Goal: Information Seeking & Learning: Find specific fact

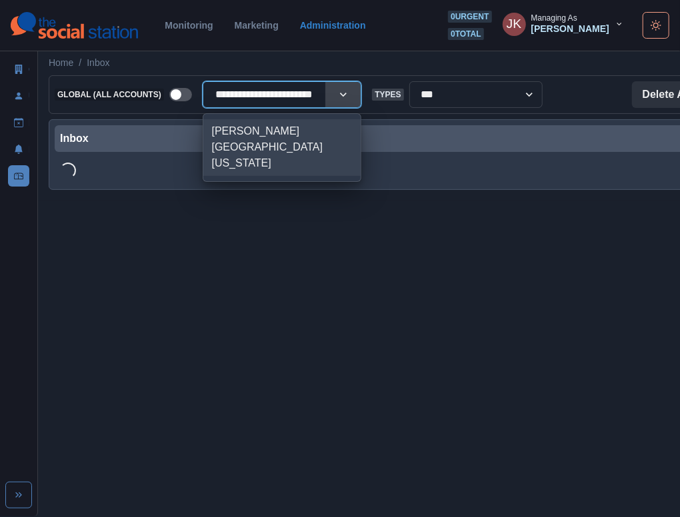
scroll to position [0, 21]
click at [250, 127] on div "[PERSON_NAME][GEOGRAPHIC_DATA] [US_STATE]" at bounding box center [282, 147] width 158 height 57
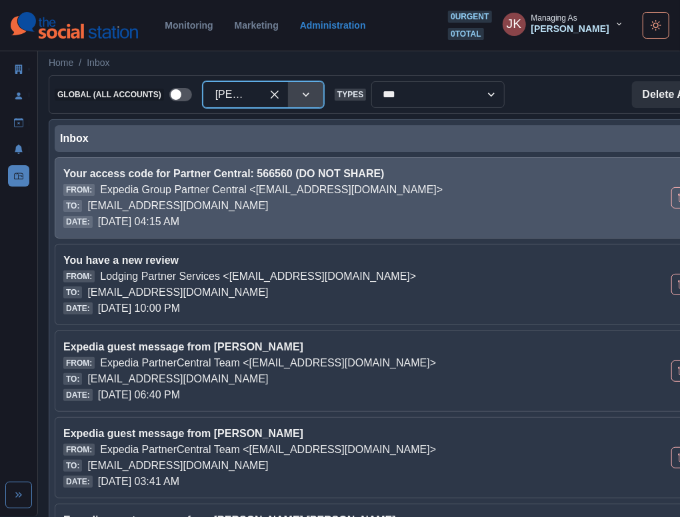
click at [225, 218] on div "Date: [DATE] 04:15 AM" at bounding box center [314, 222] width 503 height 16
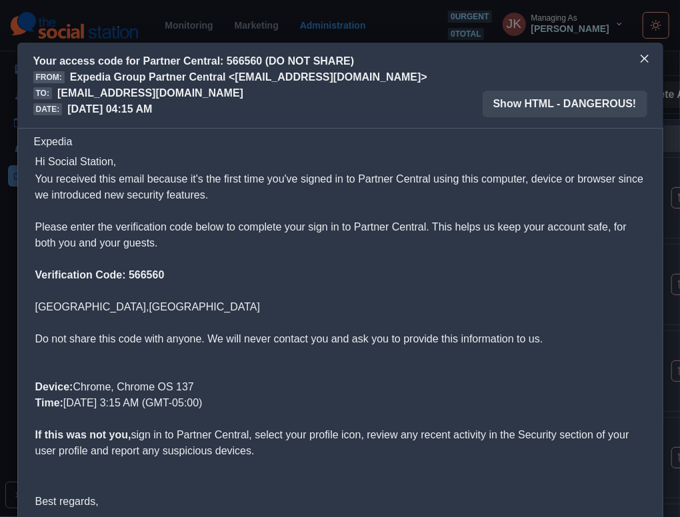
click at [145, 282] on p "Verification Code: 566560" at bounding box center [340, 275] width 610 height 16
click at [144, 281] on b "Verification Code: 566560" at bounding box center [99, 274] width 129 height 11
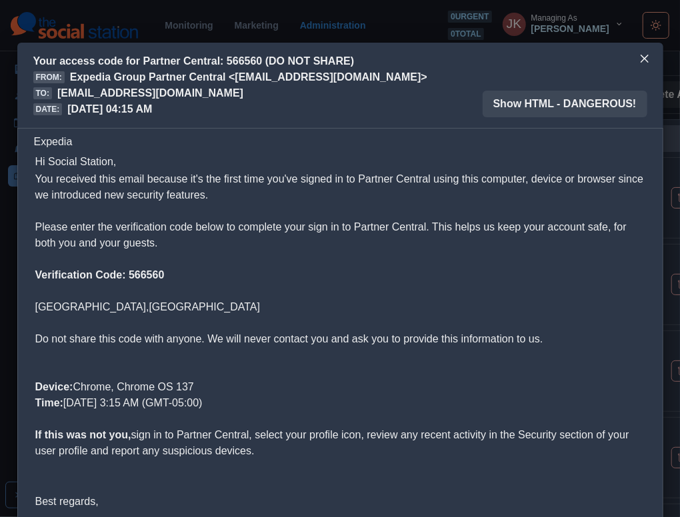
click at [144, 281] on b "Verification Code: 566560" at bounding box center [99, 274] width 129 height 11
drag, startPoint x: 144, startPoint y: 281, endPoint x: 279, endPoint y: 277, distance: 134.7
click at [279, 277] on p "Verification Code: 566560" at bounding box center [340, 275] width 610 height 16
click at [475, 248] on p "You received this email because it's the first time you've signed in to Partner…" at bounding box center [340, 211] width 610 height 80
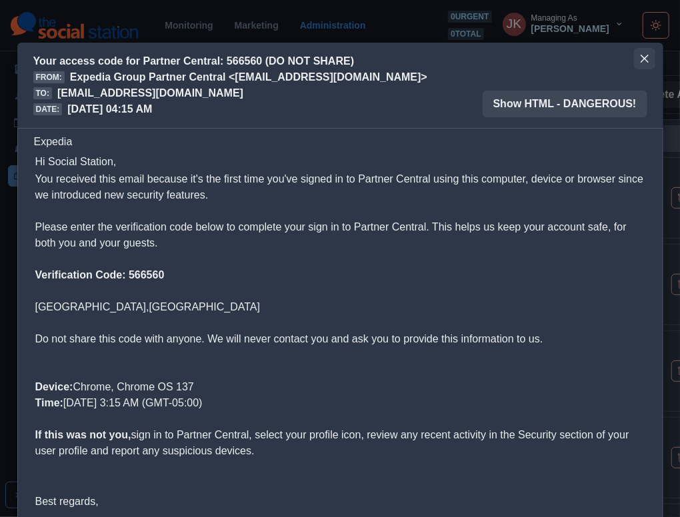
click at [642, 53] on button "Close" at bounding box center [644, 58] width 21 height 21
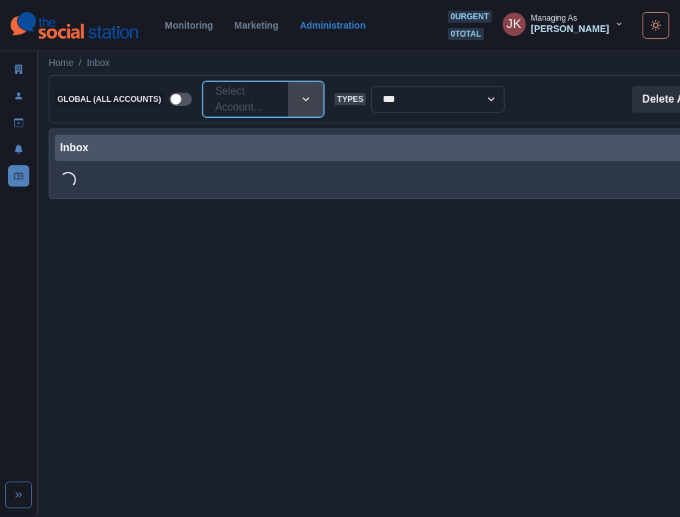
paste input "**********"
type input "**********"
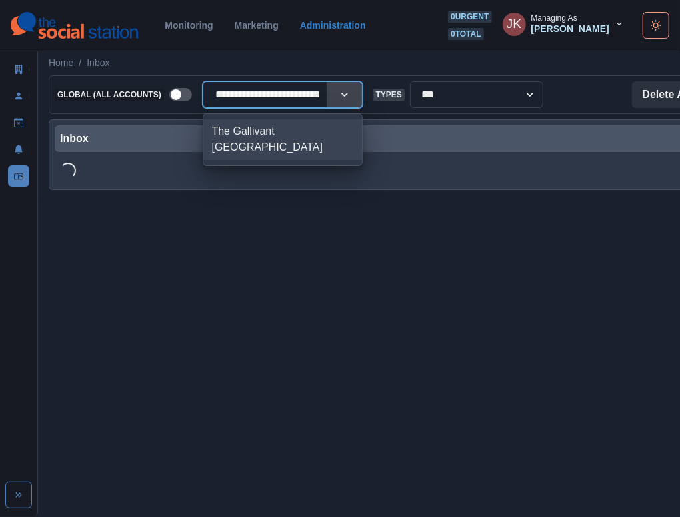
scroll to position [0, 21]
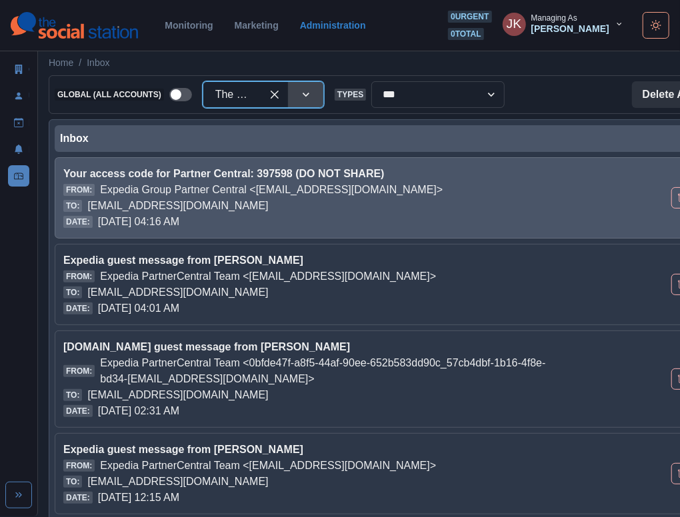
click at [322, 195] on p "Expedia Group Partner Central <[EMAIL_ADDRESS][DOMAIN_NAME]>" at bounding box center [271, 190] width 343 height 16
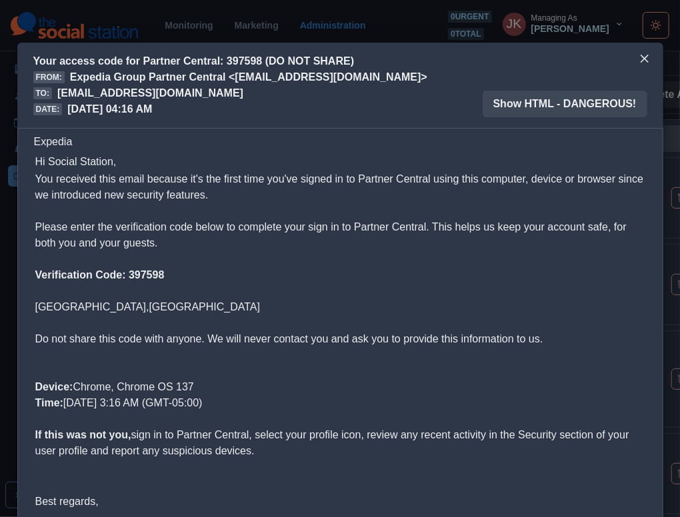
click at [135, 273] on b "Verification Code: 397598" at bounding box center [99, 274] width 129 height 11
copy b "397598"
click at [314, 121] on header "Your access code for Partner Central: 397598 (DO NOT SHARE) From: Expedia Group…" at bounding box center [340, 85] width 646 height 85
click at [641, 61] on icon "Close" at bounding box center [645, 59] width 8 height 8
